Goal: Task Accomplishment & Management: Manage account settings

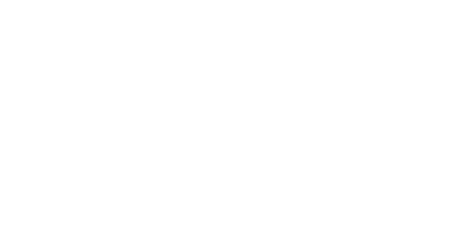
click at [268, 94] on body at bounding box center [230, 117] width 460 height 234
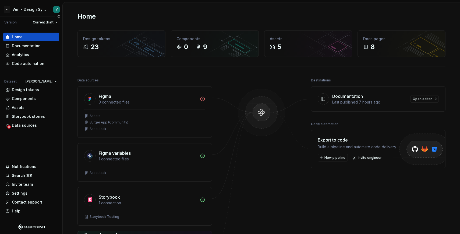
click at [30, 130] on div "Home Documentation Analytics Code automation Dataset [PERSON_NAME] Design token…" at bounding box center [31, 123] width 62 height 191
click at [36, 124] on div "Data sources" at bounding box center [31, 124] width 52 height 5
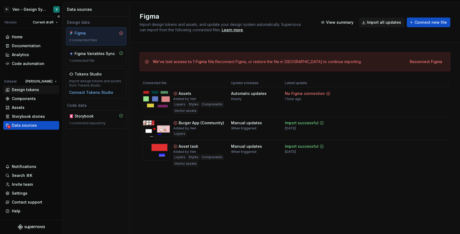
click at [35, 88] on div "Design tokens" at bounding box center [25, 89] width 27 height 5
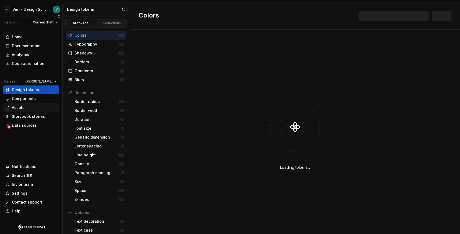
click at [31, 111] on div "Assets" at bounding box center [31, 107] width 56 height 9
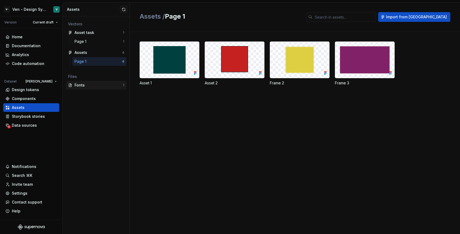
click at [95, 83] on div "Fonts" at bounding box center [99, 84] width 48 height 5
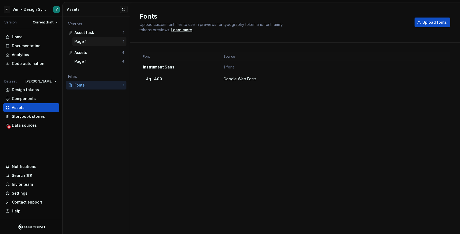
click at [101, 40] on div "Page 1" at bounding box center [99, 41] width 48 height 5
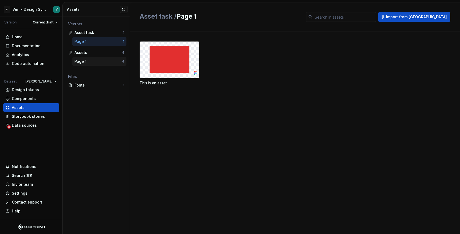
click at [104, 61] on div "Page 1" at bounding box center [99, 61] width 48 height 5
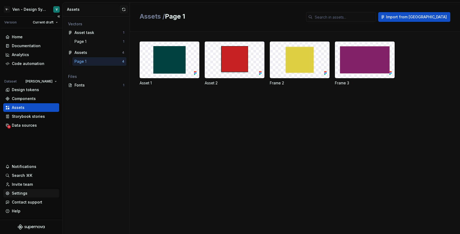
click at [30, 193] on div "Settings" at bounding box center [31, 192] width 52 height 5
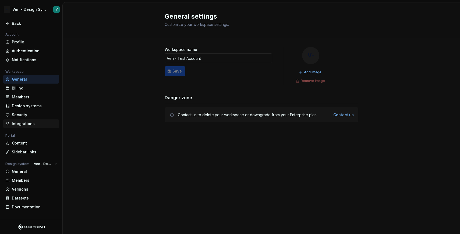
click at [33, 126] on div "Integrations" at bounding box center [31, 123] width 56 height 9
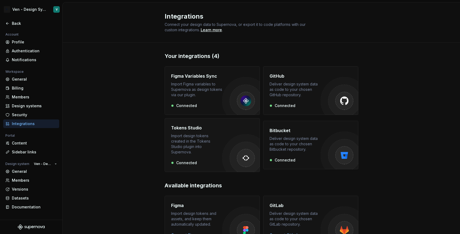
scroll to position [71, 0]
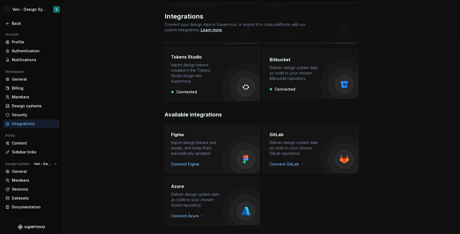
click at [215, 161] on div "Connect Figma" at bounding box center [196, 163] width 51 height 5
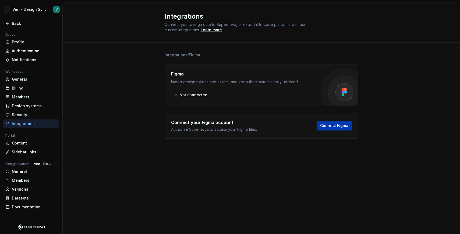
click at [338, 122] on button "Connect Figma" at bounding box center [334, 126] width 35 height 10
click at [23, 20] on div "Back" at bounding box center [31, 23] width 56 height 9
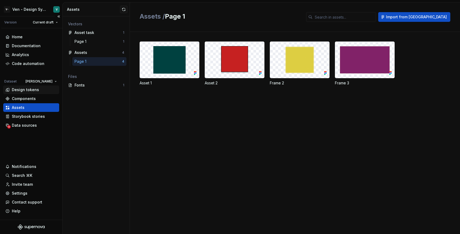
click at [32, 90] on div "Design tokens" at bounding box center [25, 89] width 27 height 5
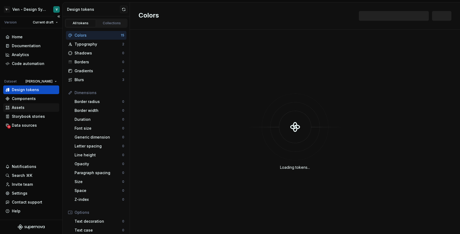
click at [35, 109] on div "Assets" at bounding box center [31, 107] width 52 height 5
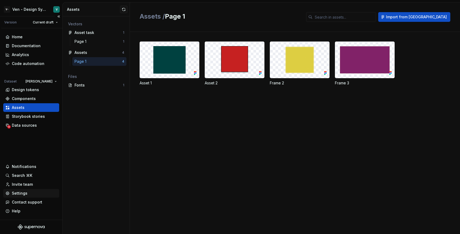
click at [29, 190] on div "Settings" at bounding box center [31, 192] width 52 height 5
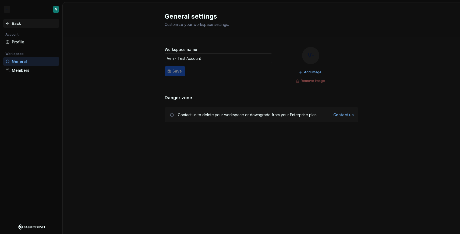
click at [22, 24] on div "Back" at bounding box center [34, 23] width 45 height 5
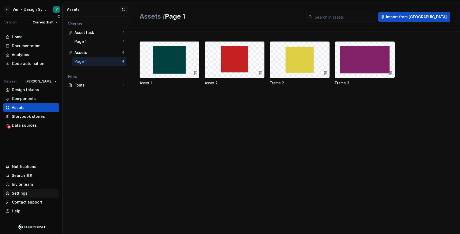
click at [26, 194] on div "Settings" at bounding box center [20, 192] width 16 height 5
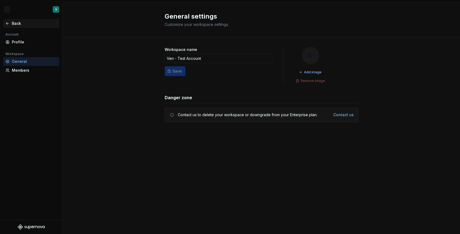
click at [21, 27] on div "Back" at bounding box center [31, 23] width 56 height 9
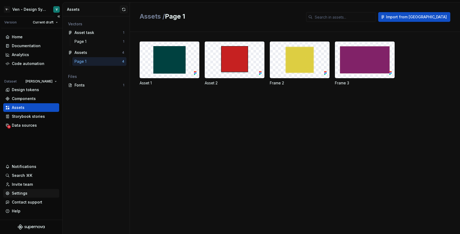
click at [42, 196] on div "Settings" at bounding box center [31, 193] width 56 height 9
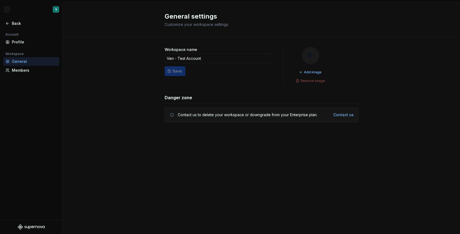
click at [133, 104] on div "Workspace name Ven - Test Account Save V- Add image Remove image Danger zone Co…" at bounding box center [261, 89] width 397 height 105
click at [14, 22] on div "Back" at bounding box center [34, 23] width 45 height 5
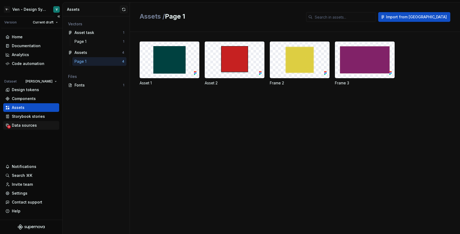
click at [37, 127] on div "Data sources" at bounding box center [31, 124] width 52 height 5
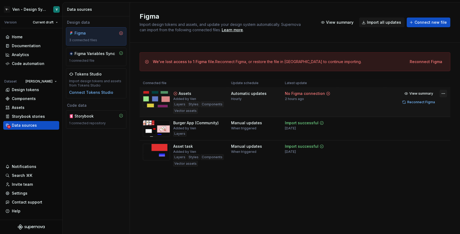
click at [443, 92] on html "V- Ven - Design System Test V Version Current draft Home Documentation Analytic…" at bounding box center [230, 117] width 460 height 234
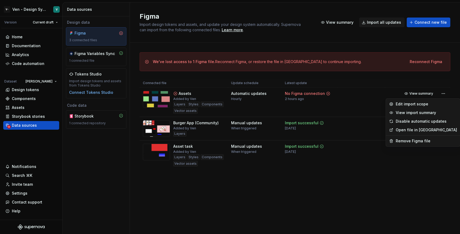
click at [333, 186] on html "V- Ven - Design System Test V Version Current draft Home Documentation Analytic…" at bounding box center [230, 117] width 460 height 234
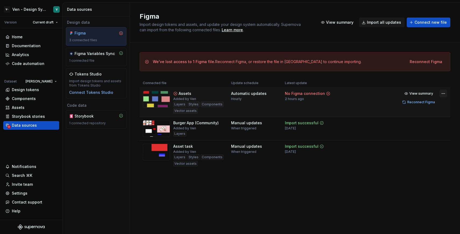
click at [445, 94] on html "V- Ven - Design System Test V Version Current draft Home Documentation Analytic…" at bounding box center [230, 117] width 460 height 234
